Goal: Browse casually

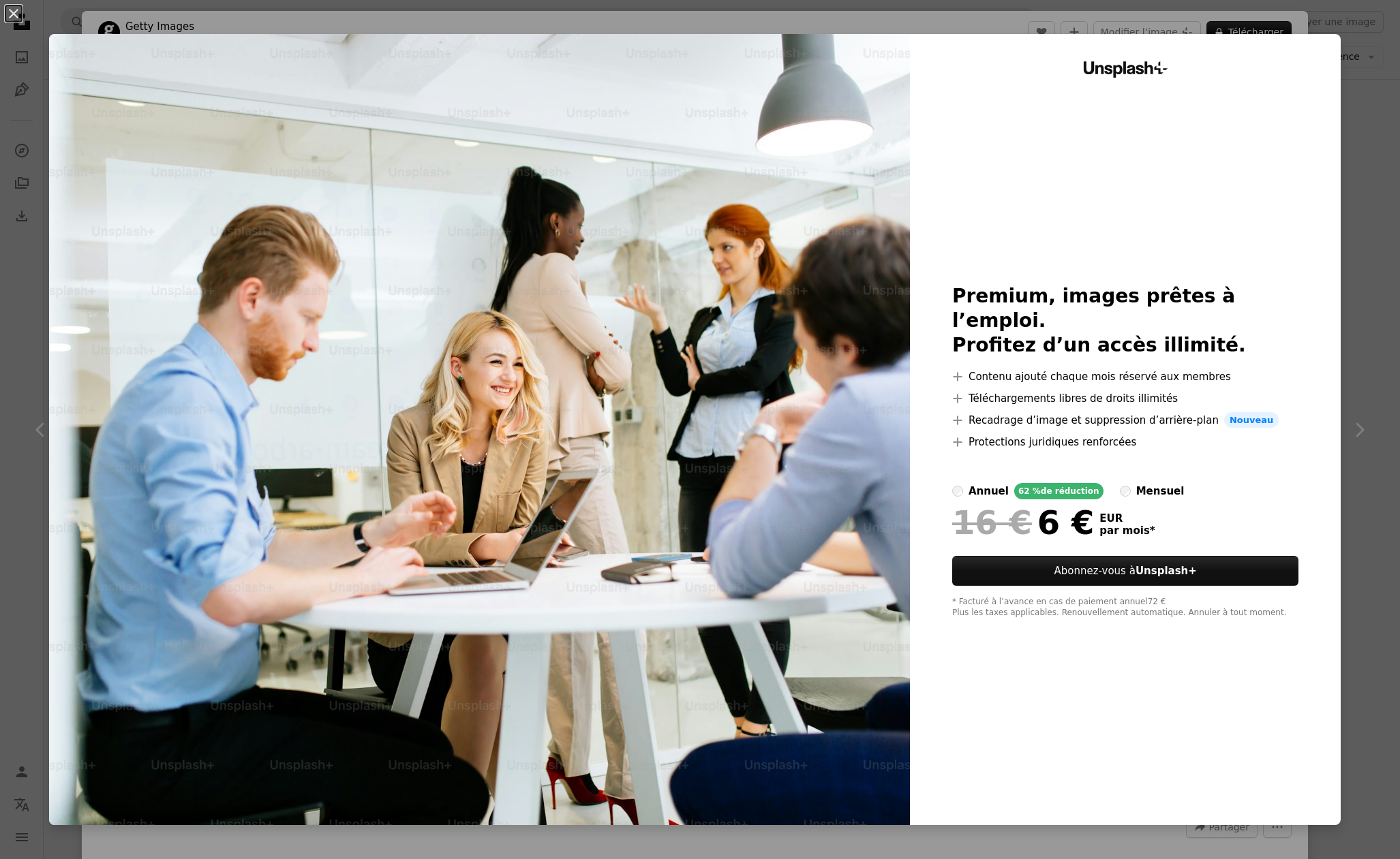
click at [382, 21] on div "An X shape Unsplash+ Premium, images prêtes à l’emploi. Profitez d’un accès ill…" at bounding box center [700, 430] width 1400 height 859
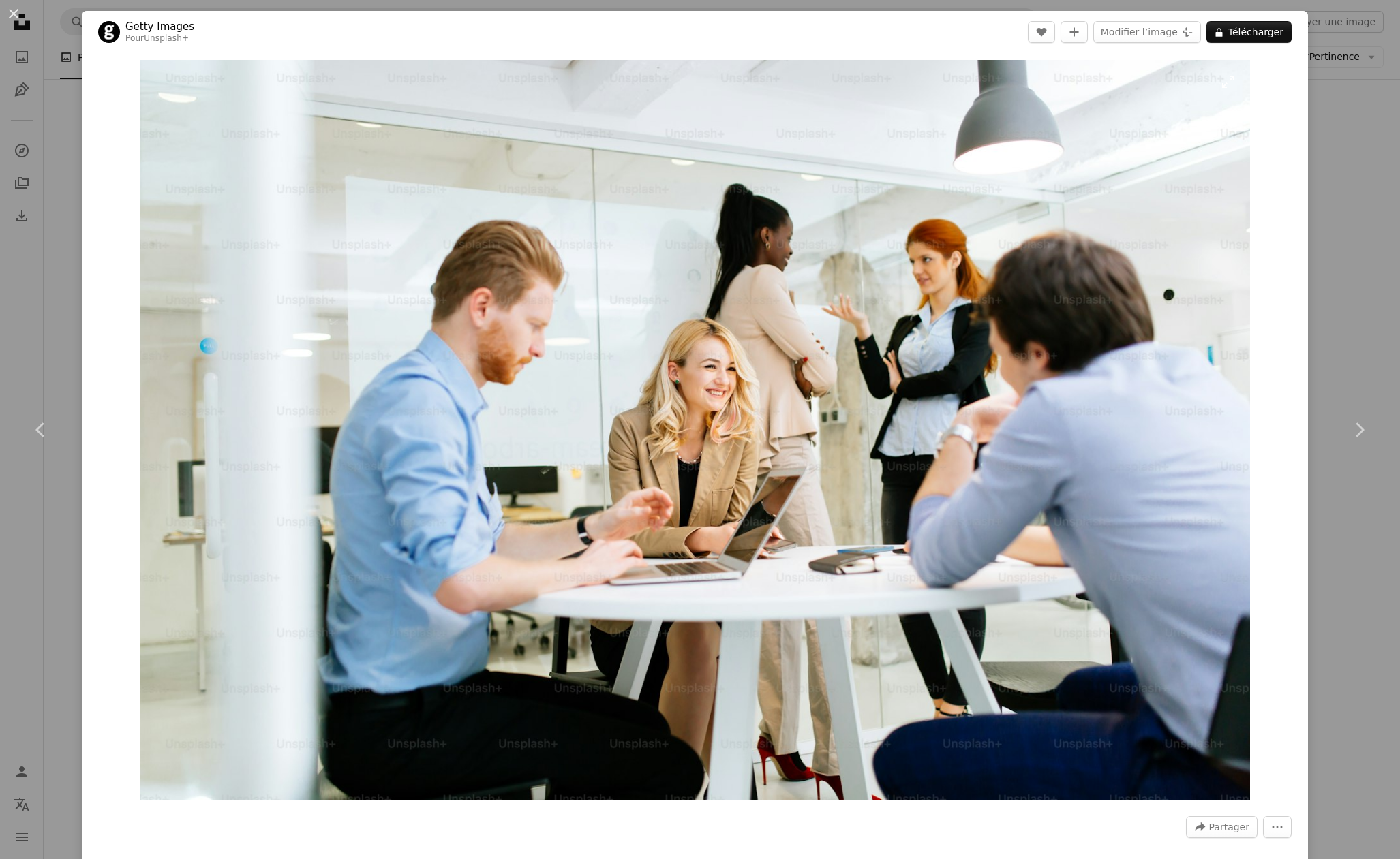
scroll to position [28, 0]
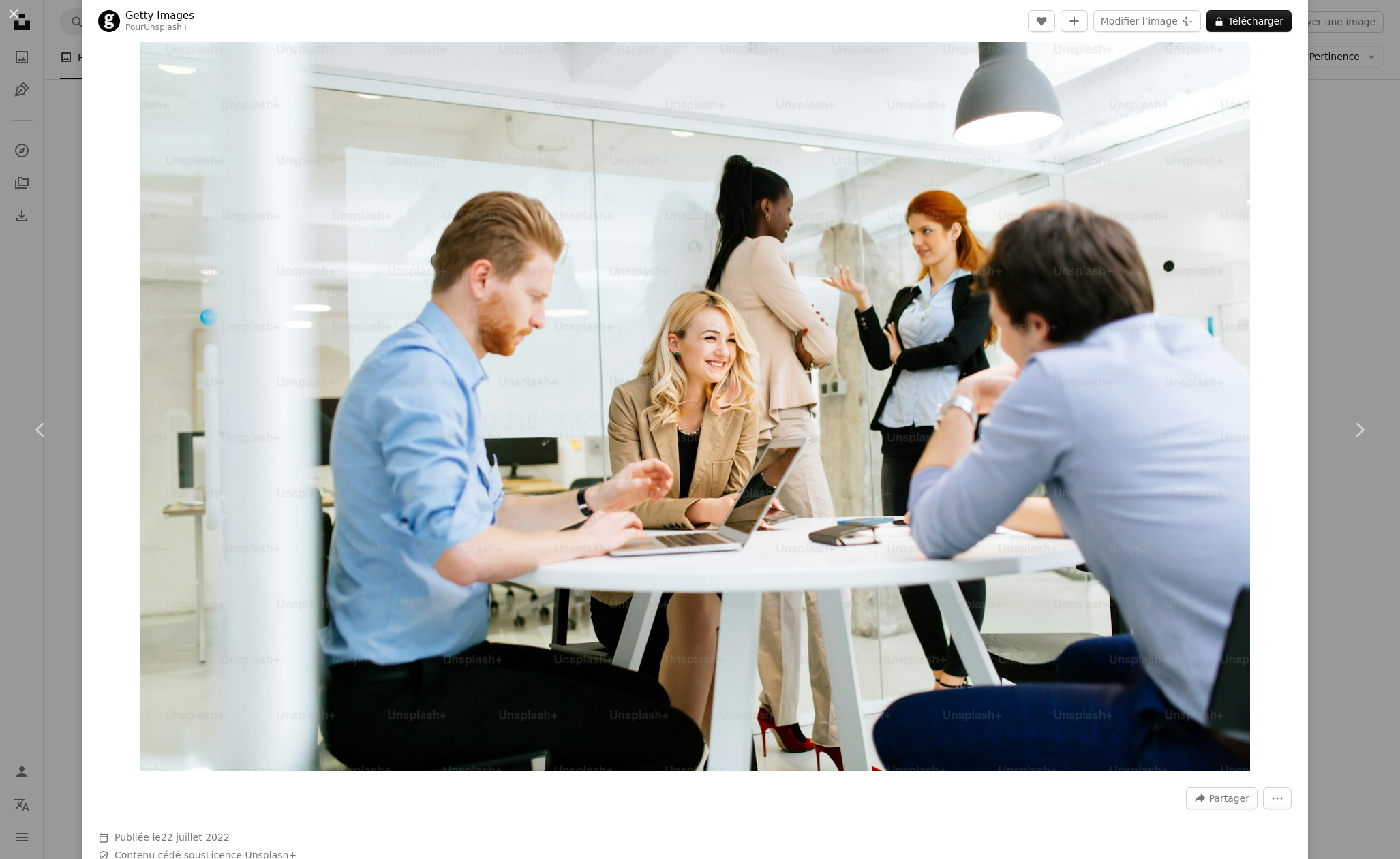
click at [51, 188] on div "An X shape Chevron left Chevron right Getty Images Pour Unsplash+ A heart A plu…" at bounding box center [700, 430] width 1400 height 859
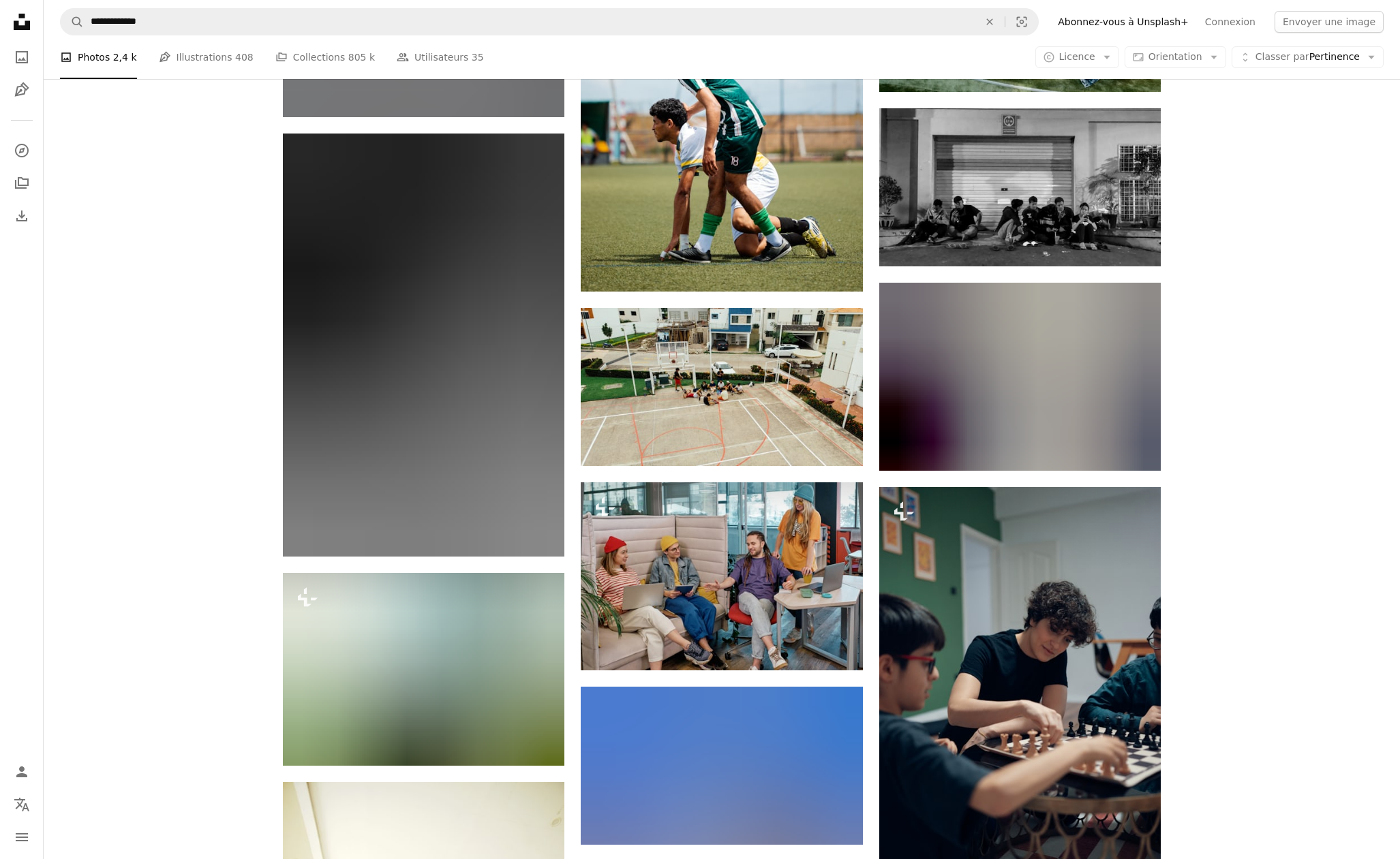
scroll to position [16221, 0]
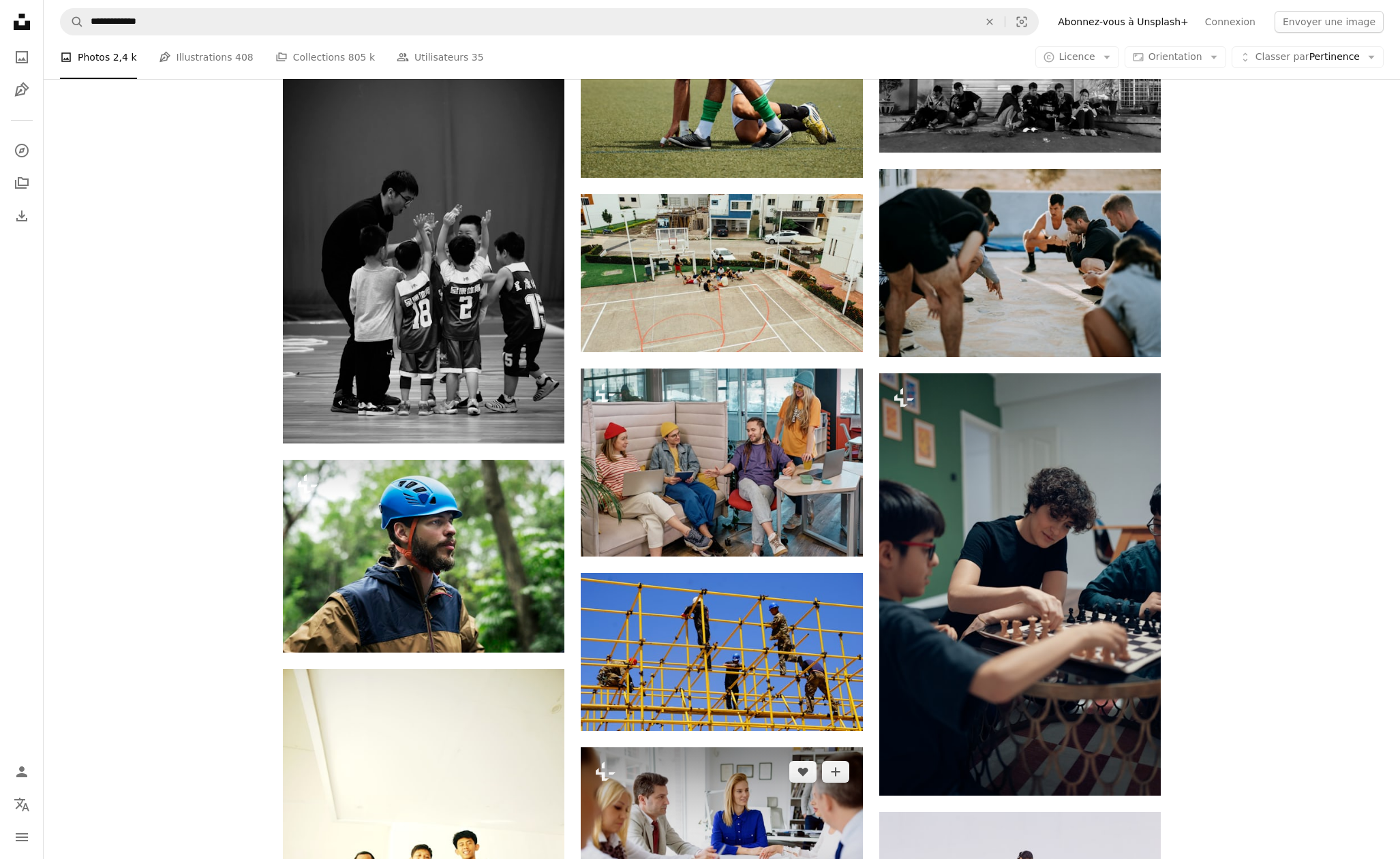
click at [703, 747] on img at bounding box center [722, 841] width 282 height 188
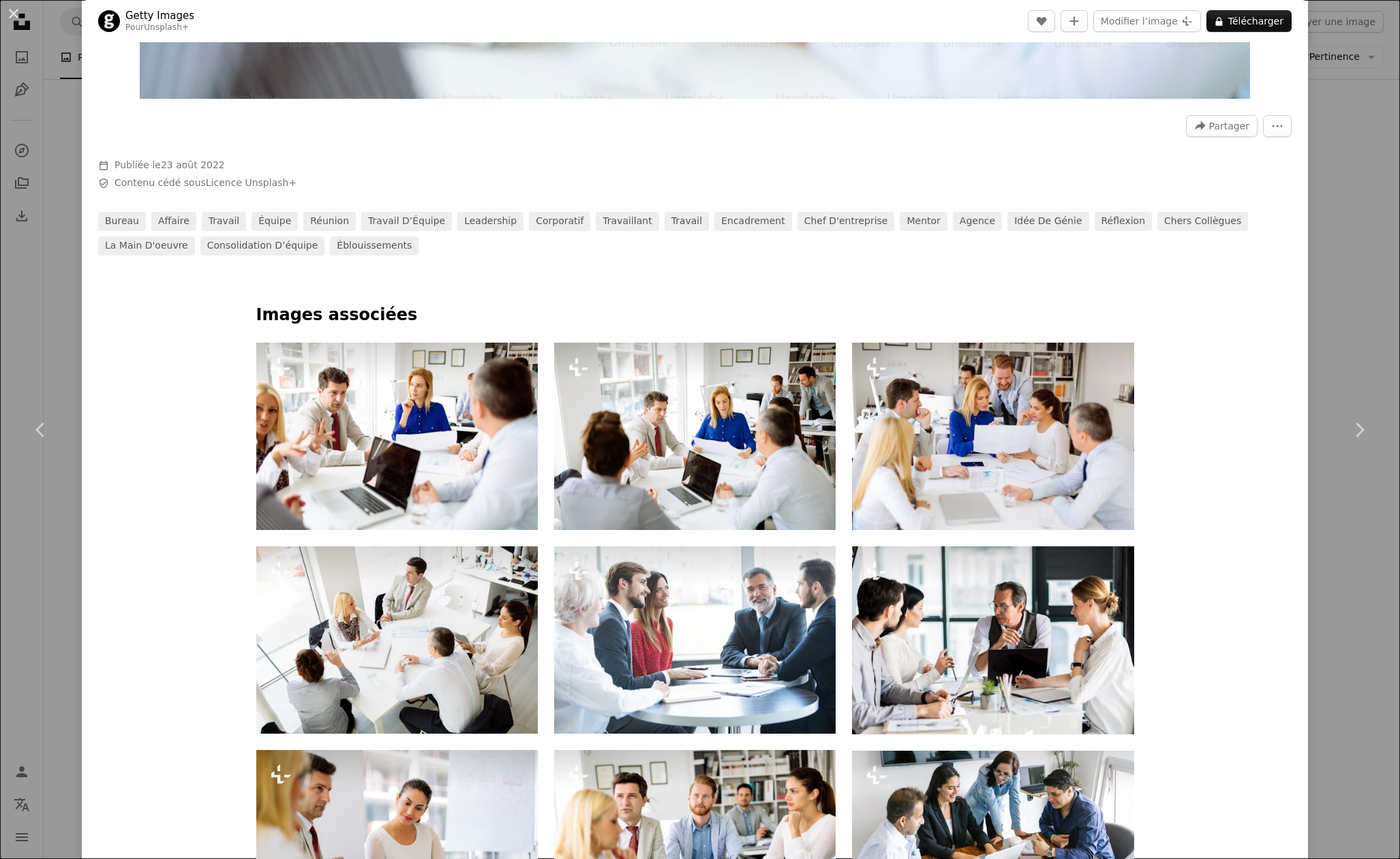
scroll to position [722, 0]
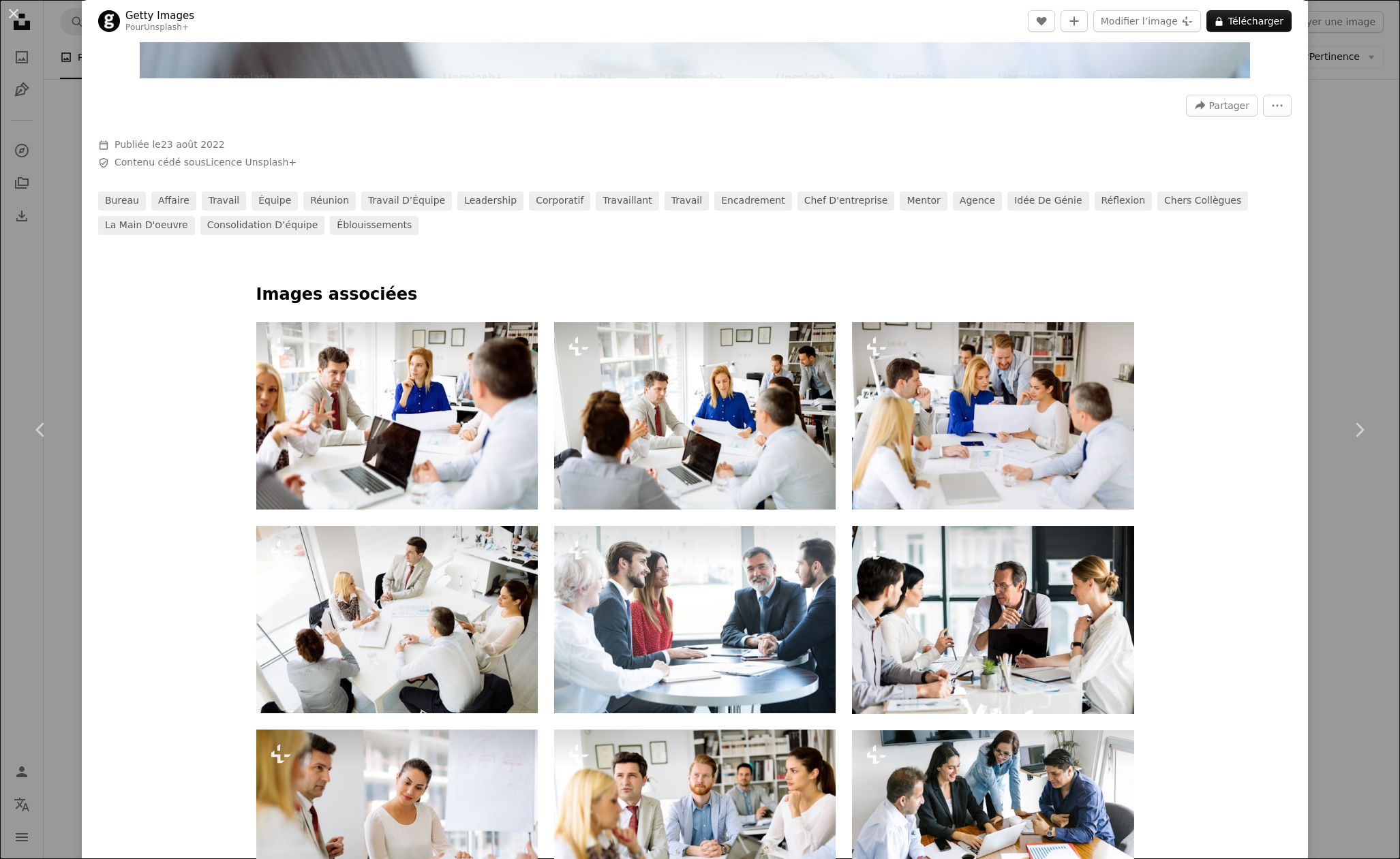
drag, startPoint x: 1351, startPoint y: 526, endPoint x: 837, endPoint y: 435, distance: 522.0
click at [1351, 525] on div "An X shape Chevron left Chevron right Getty Images Pour Unsplash+ A heart A plu…" at bounding box center [700, 430] width 1400 height 859
